Goal: Task Accomplishment & Management: Complete application form

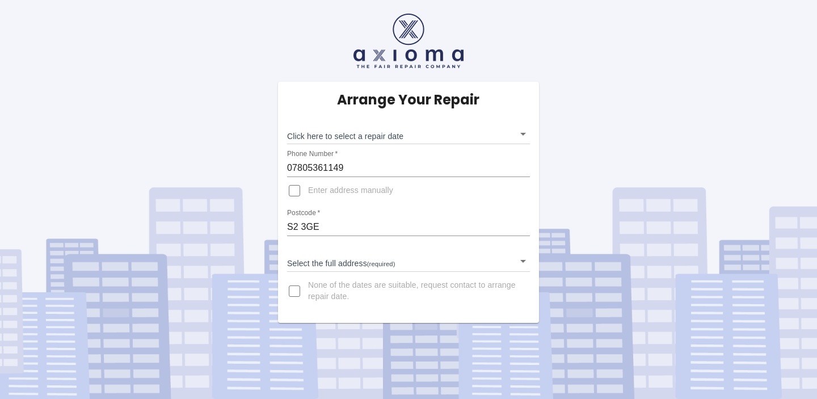
click at [523, 133] on body "Arrange Your Repair Click here to select a repair date ​ Phone Number   * 07805…" at bounding box center [408, 199] width 817 height 399
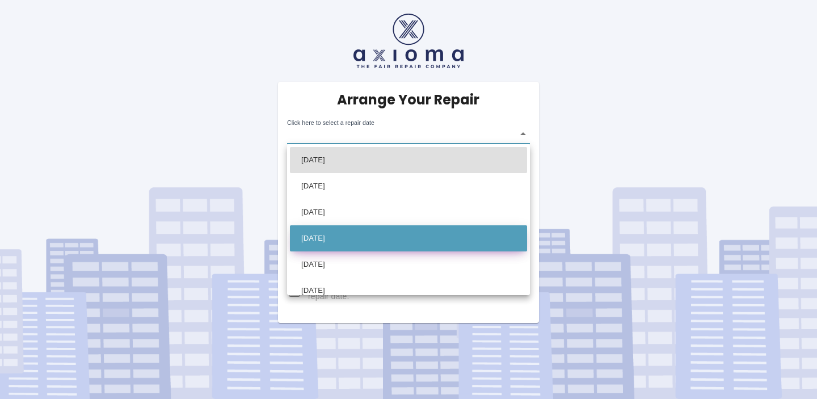
click at [467, 236] on li "[DATE]" at bounding box center [408, 238] width 237 height 26
type input "[DATE]T00:00:00.000Z"
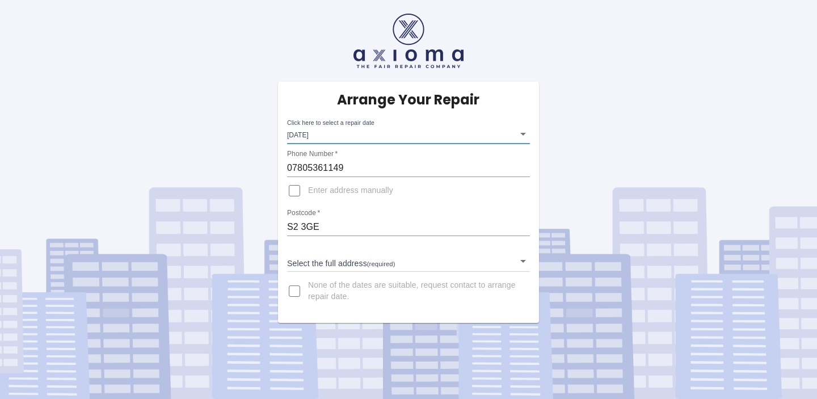
click at [376, 164] on input "07805361149" at bounding box center [408, 168] width 243 height 18
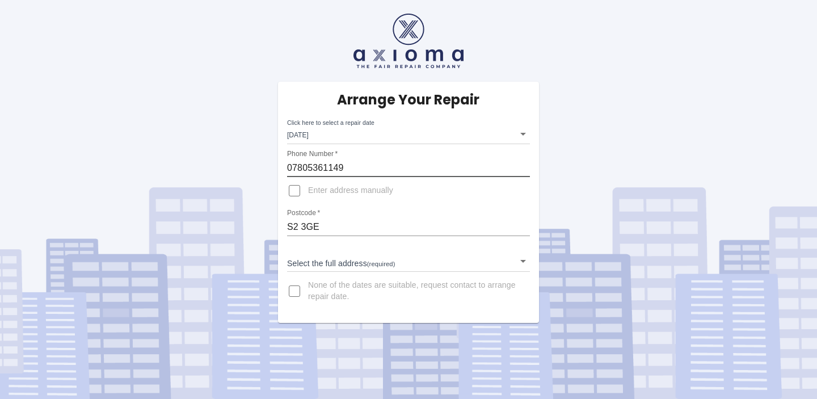
click at [376, 164] on input "07805361149" at bounding box center [408, 168] width 243 height 18
type input "07377545049"
click at [297, 189] on input "Enter address manually" at bounding box center [294, 190] width 27 height 27
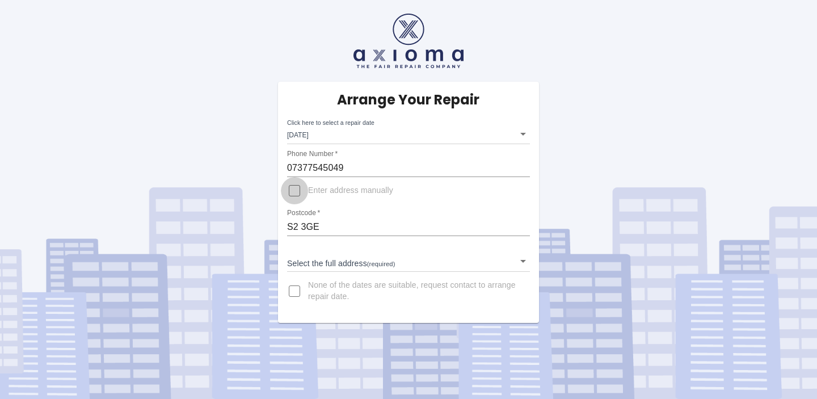
checkbox input "true"
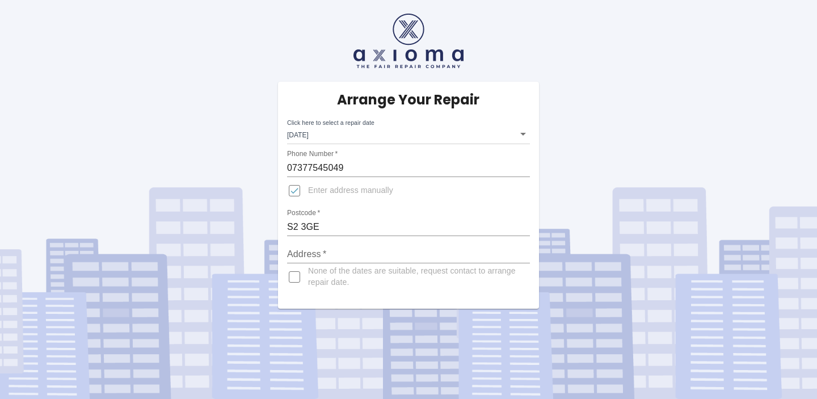
click at [325, 226] on input "S2 3GE" at bounding box center [408, 227] width 243 height 18
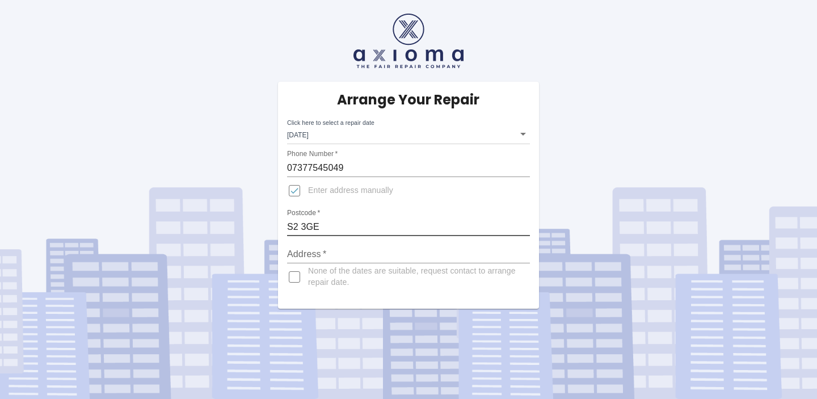
click at [325, 226] on input "S2 3GE" at bounding box center [408, 227] width 243 height 18
type input "SE22 0LT"
click at [323, 254] on input "Address   *" at bounding box center [408, 254] width 243 height 18
click at [297, 188] on input "Enter address manually" at bounding box center [294, 190] width 27 height 27
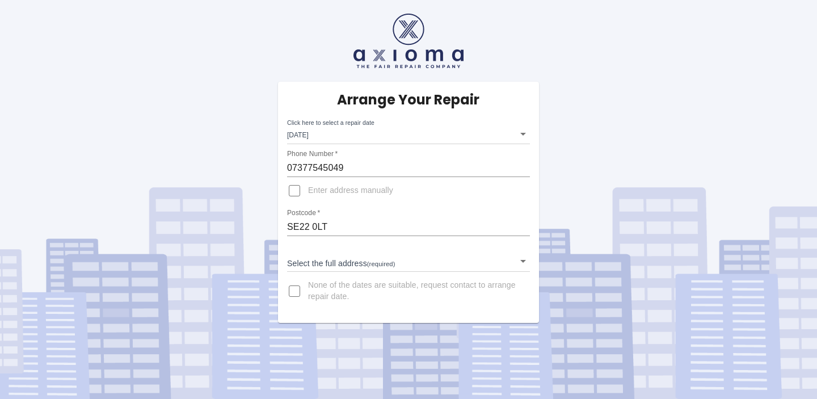
click at [337, 266] on body "Arrange Your Repair Click here to select a repair date [DATE] [DATE]T00:00:00.0…" at bounding box center [408, 199] width 817 height 399
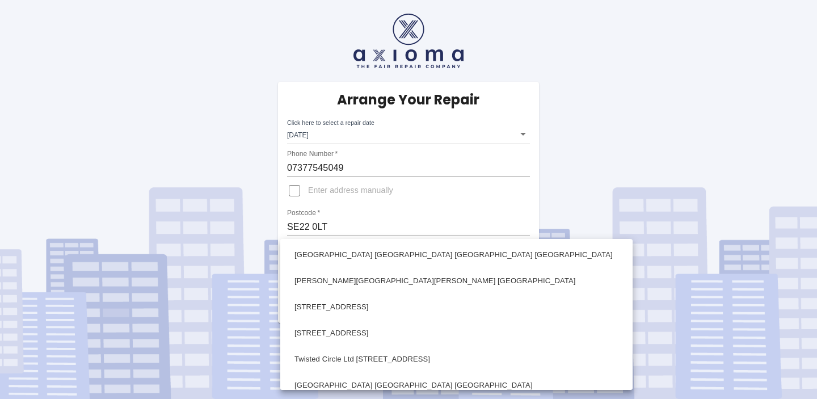
click at [354, 224] on div at bounding box center [408, 199] width 817 height 399
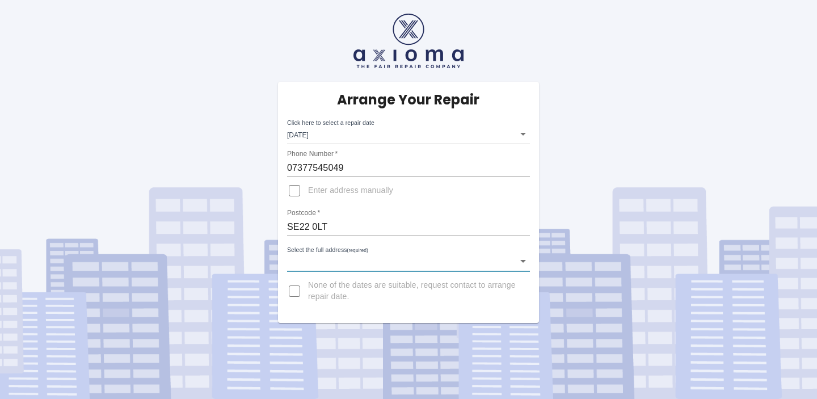
click at [347, 230] on input "SE22 0LT" at bounding box center [408, 227] width 243 height 18
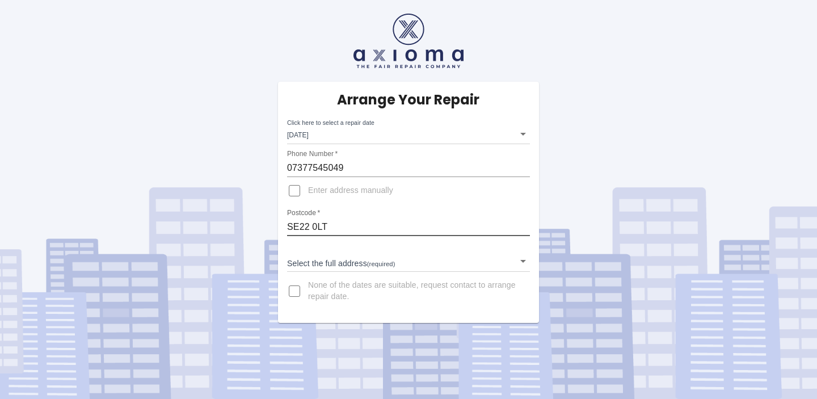
click at [351, 264] on body "Arrange Your Repair Click here to select a repair date [DATE] [DATE]T00:00:00.0…" at bounding box center [408, 199] width 817 height 399
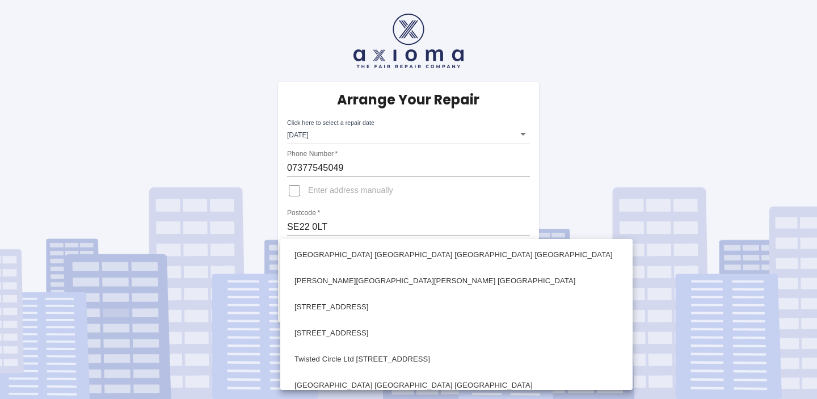
click at [355, 221] on div at bounding box center [408, 199] width 817 height 399
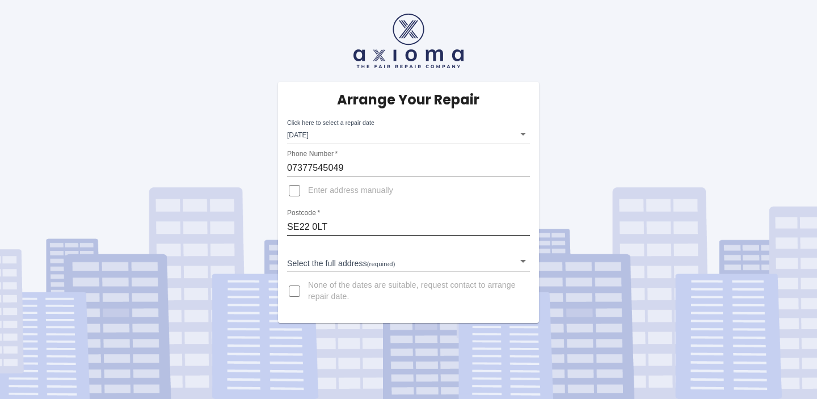
click at [354, 226] on input "SE22 0LT" at bounding box center [408, 227] width 243 height 18
click at [297, 189] on input "Enter address manually" at bounding box center [294, 190] width 27 height 27
checkbox input "true"
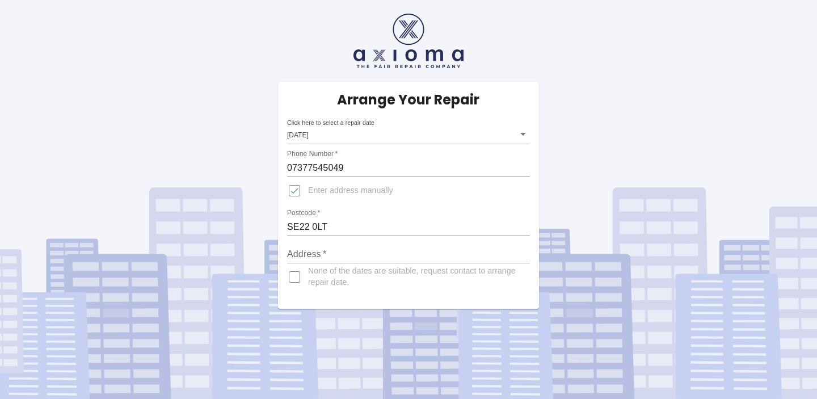
click at [331, 225] on input "SE22 0LT" at bounding box center [408, 227] width 243 height 18
click at [337, 255] on input "Address   *" at bounding box center [408, 254] width 243 height 18
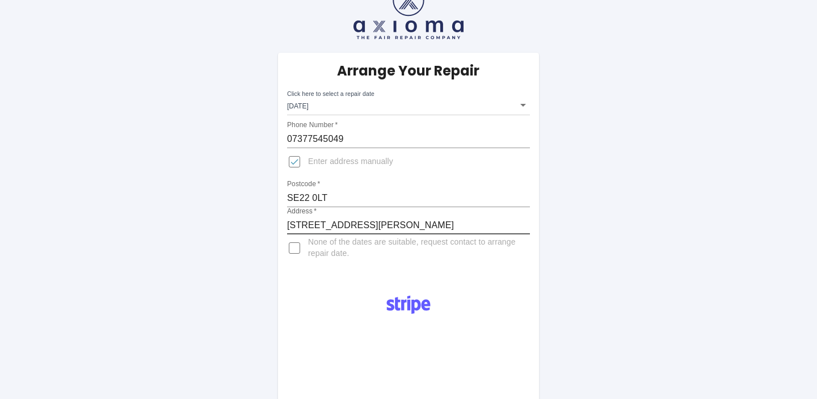
scroll to position [15, 0]
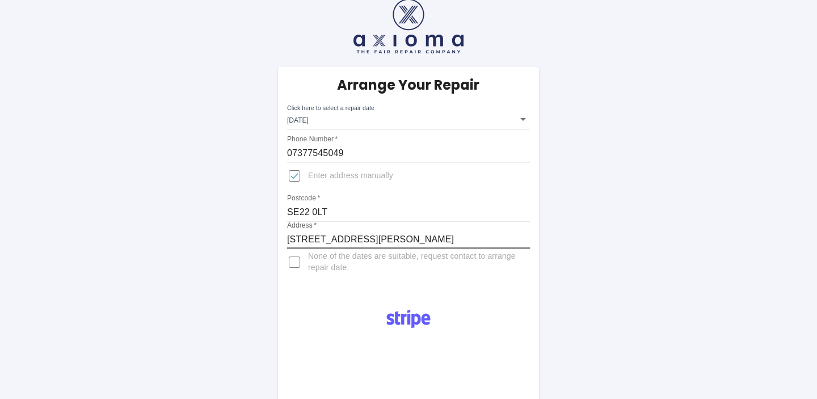
type input "[STREET_ADDRESS][PERSON_NAME]"
